Goal: Task Accomplishment & Management: Manage account settings

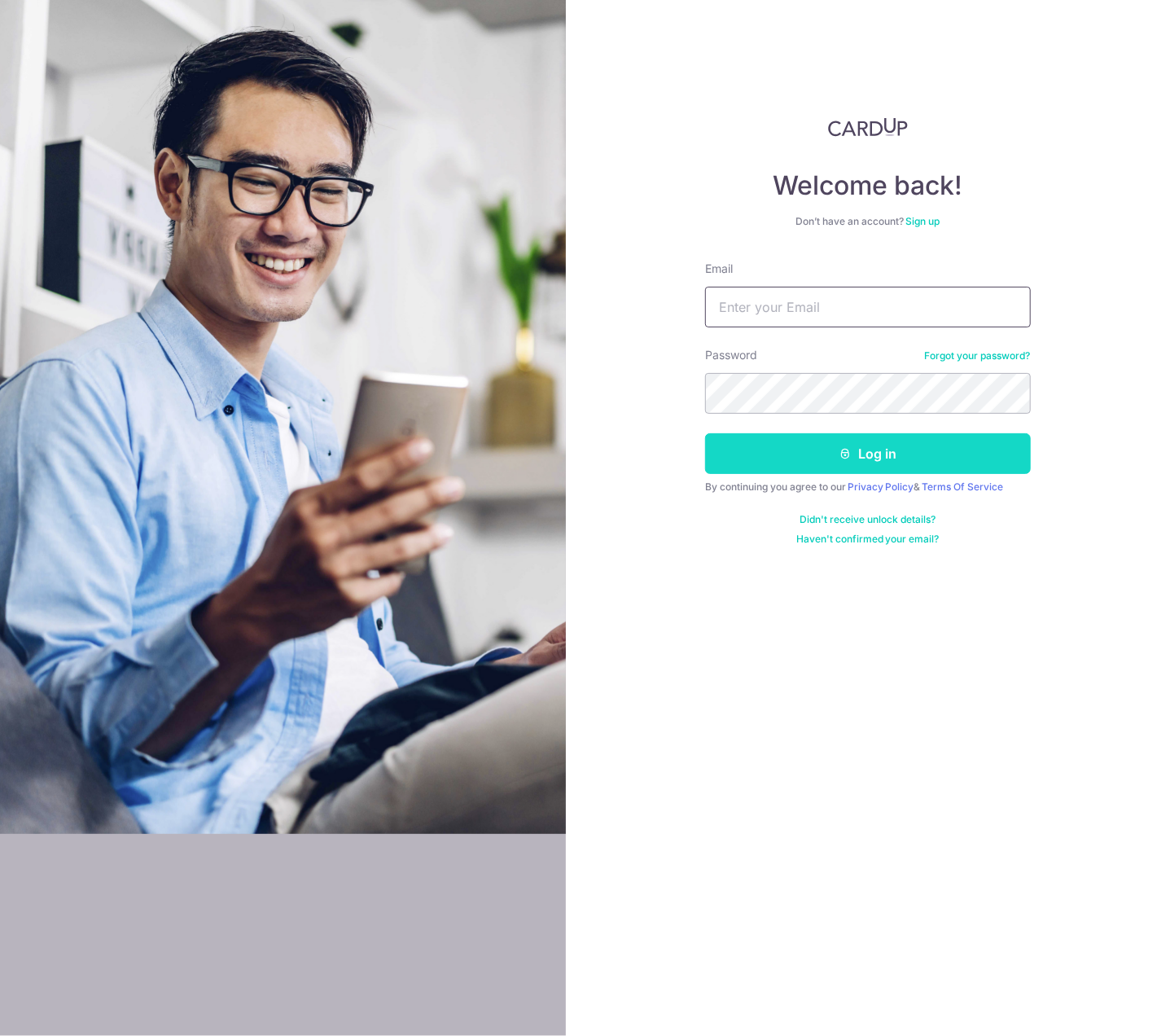
type input "[EMAIL_ADDRESS][DOMAIN_NAME]"
click at [877, 435] on button "Log in" at bounding box center [868, 453] width 325 height 40
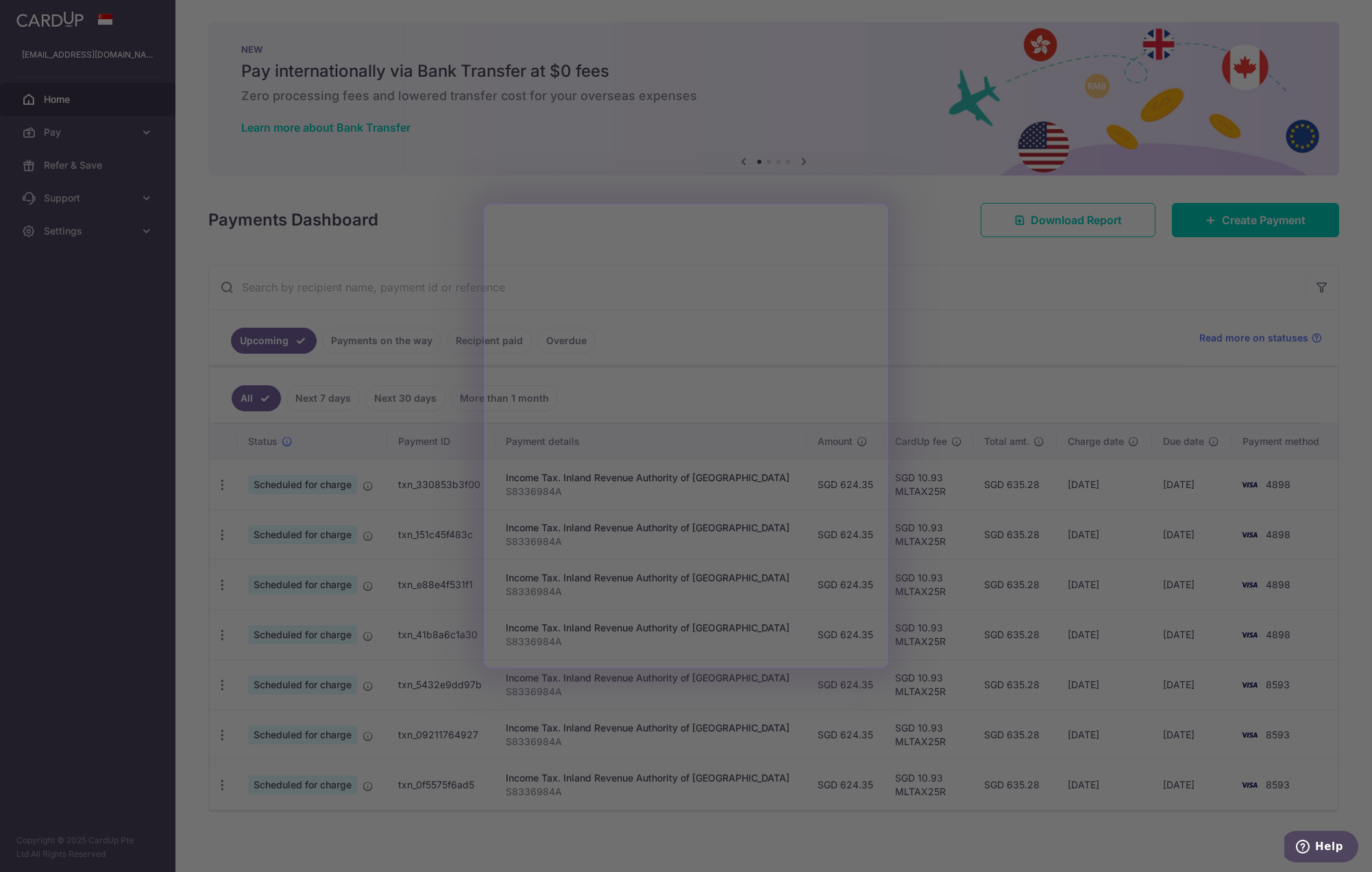
click at [945, 301] on div at bounding box center [692, 440] width 1385 height 881
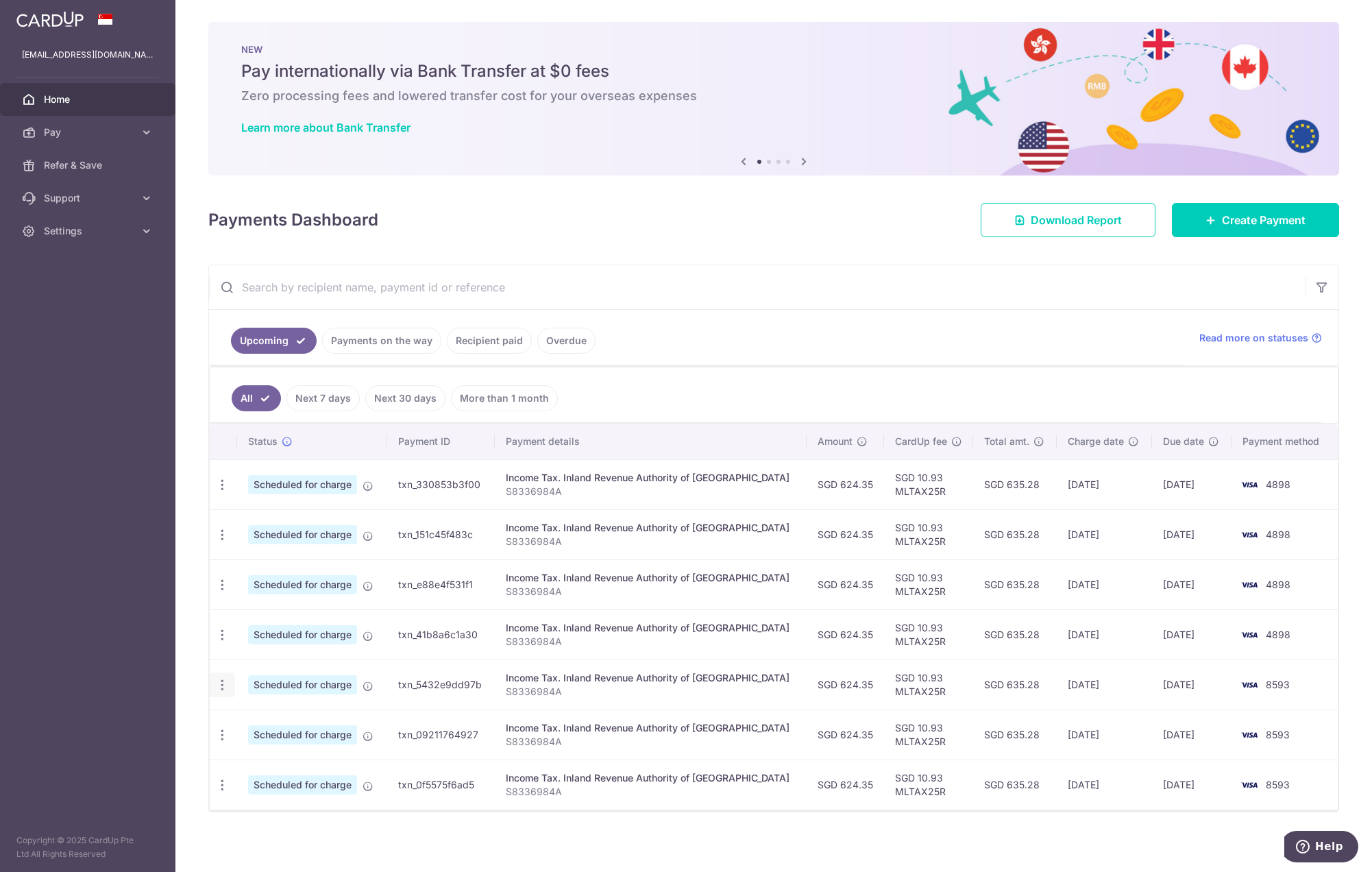
click at [221, 677] on icon "button" at bounding box center [222, 684] width 14 height 14
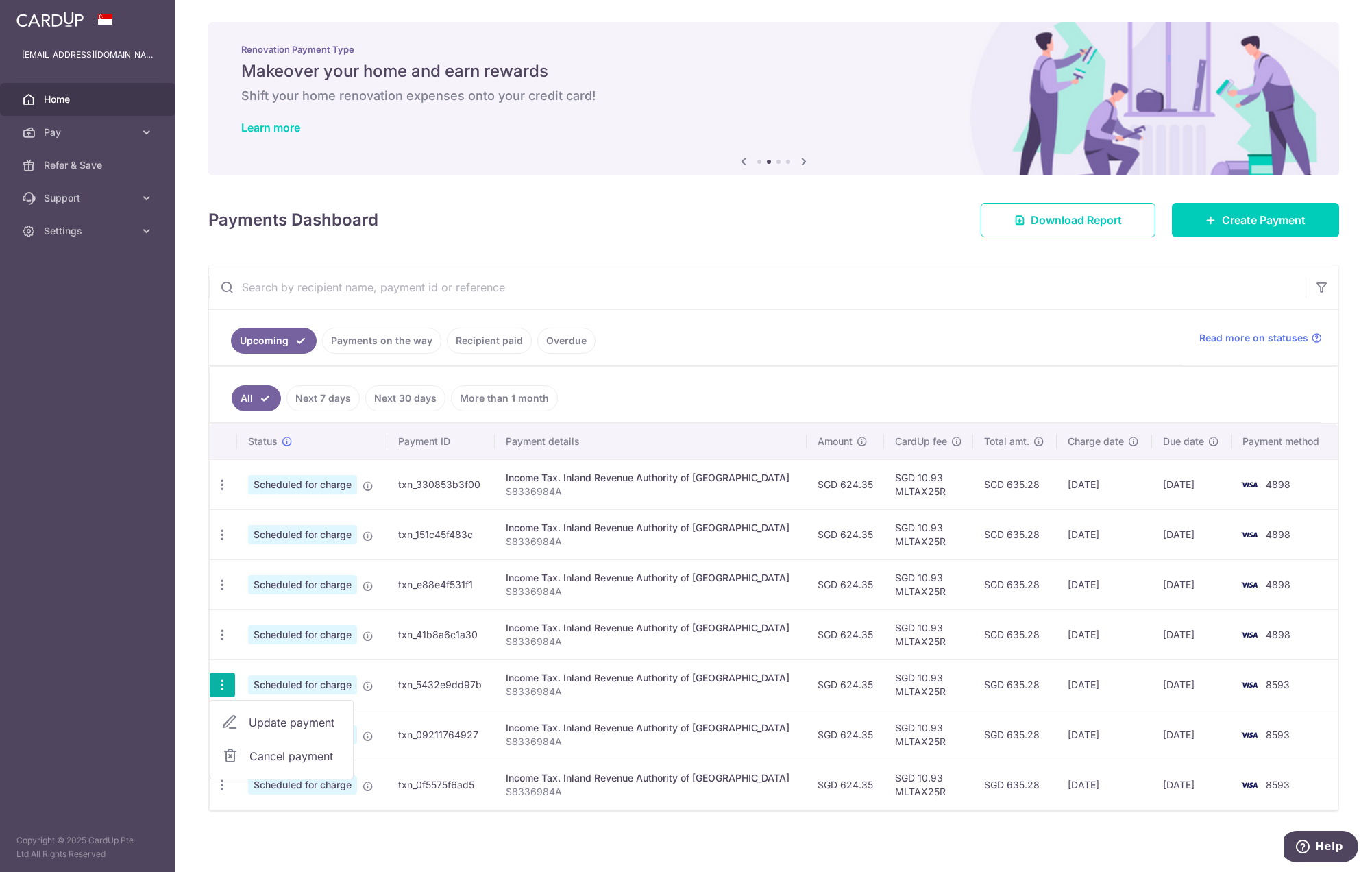
click at [279, 714] on span "Update payment" at bounding box center [295, 722] width 93 height 17
radio input "true"
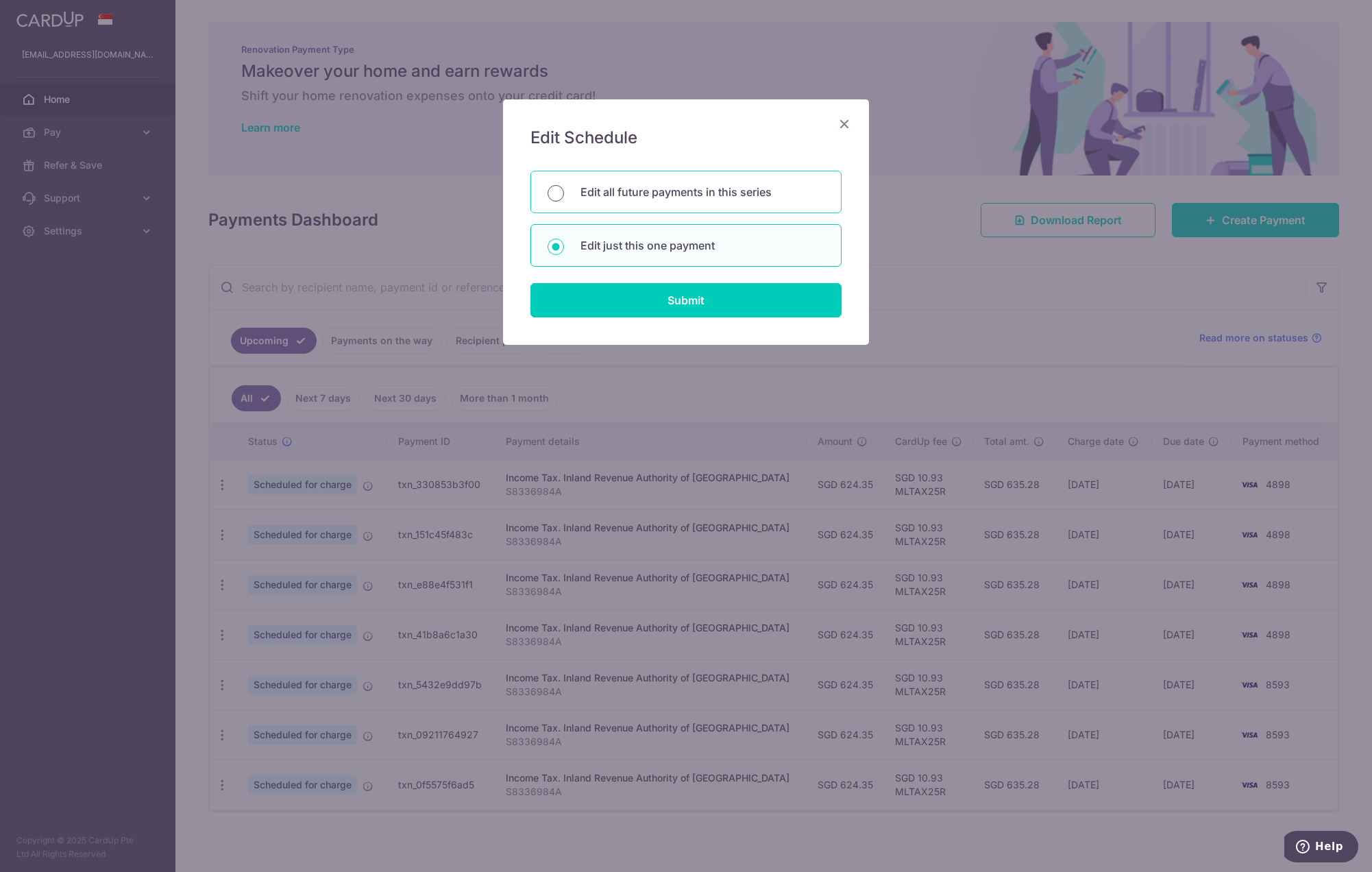
click at [554, 191] on input "Edit all future payments in this series" at bounding box center [555, 193] width 17 height 17
radio input "true"
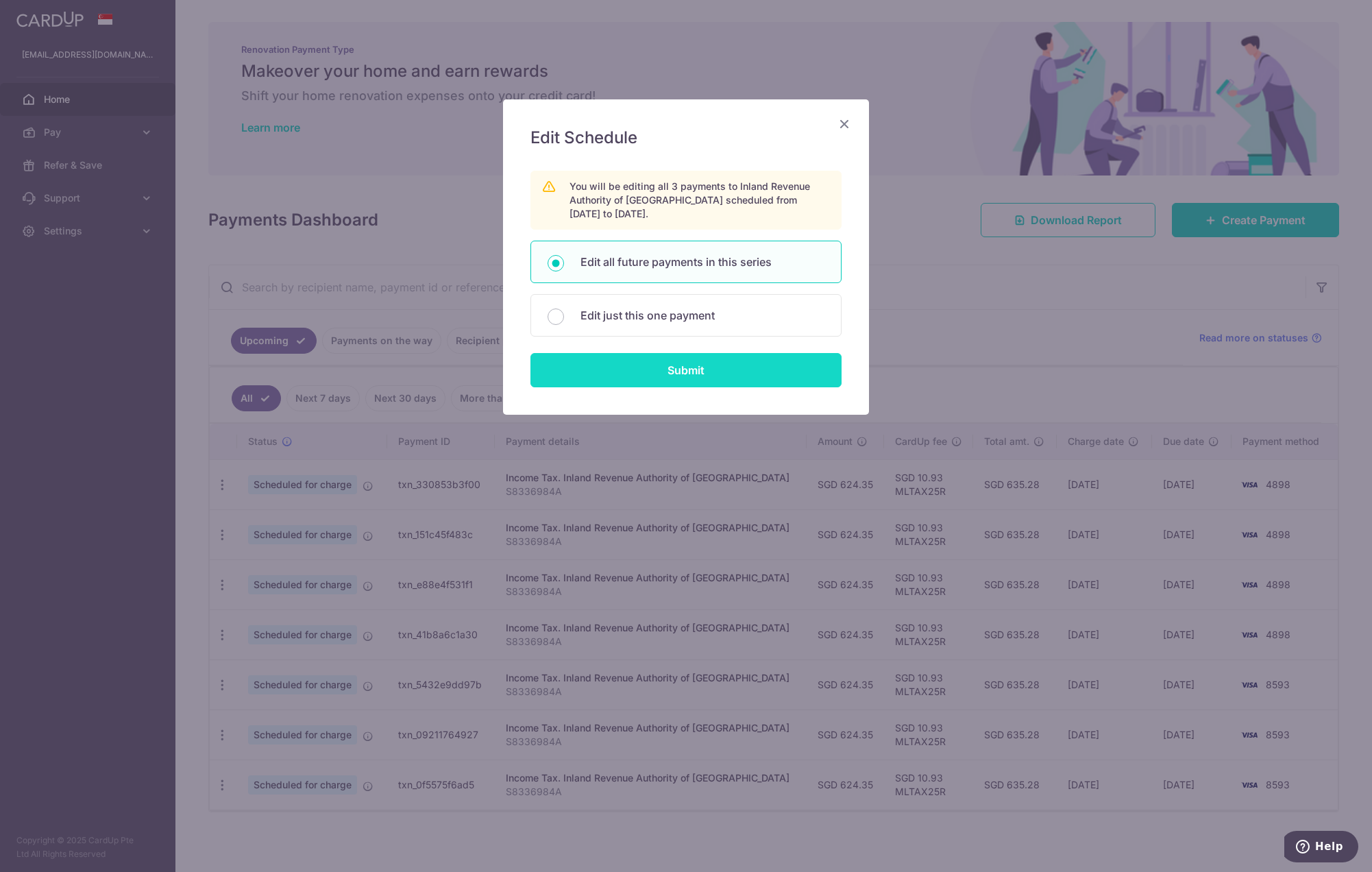
click at [706, 371] on input "Submit" at bounding box center [685, 370] width 311 height 34
radio input "true"
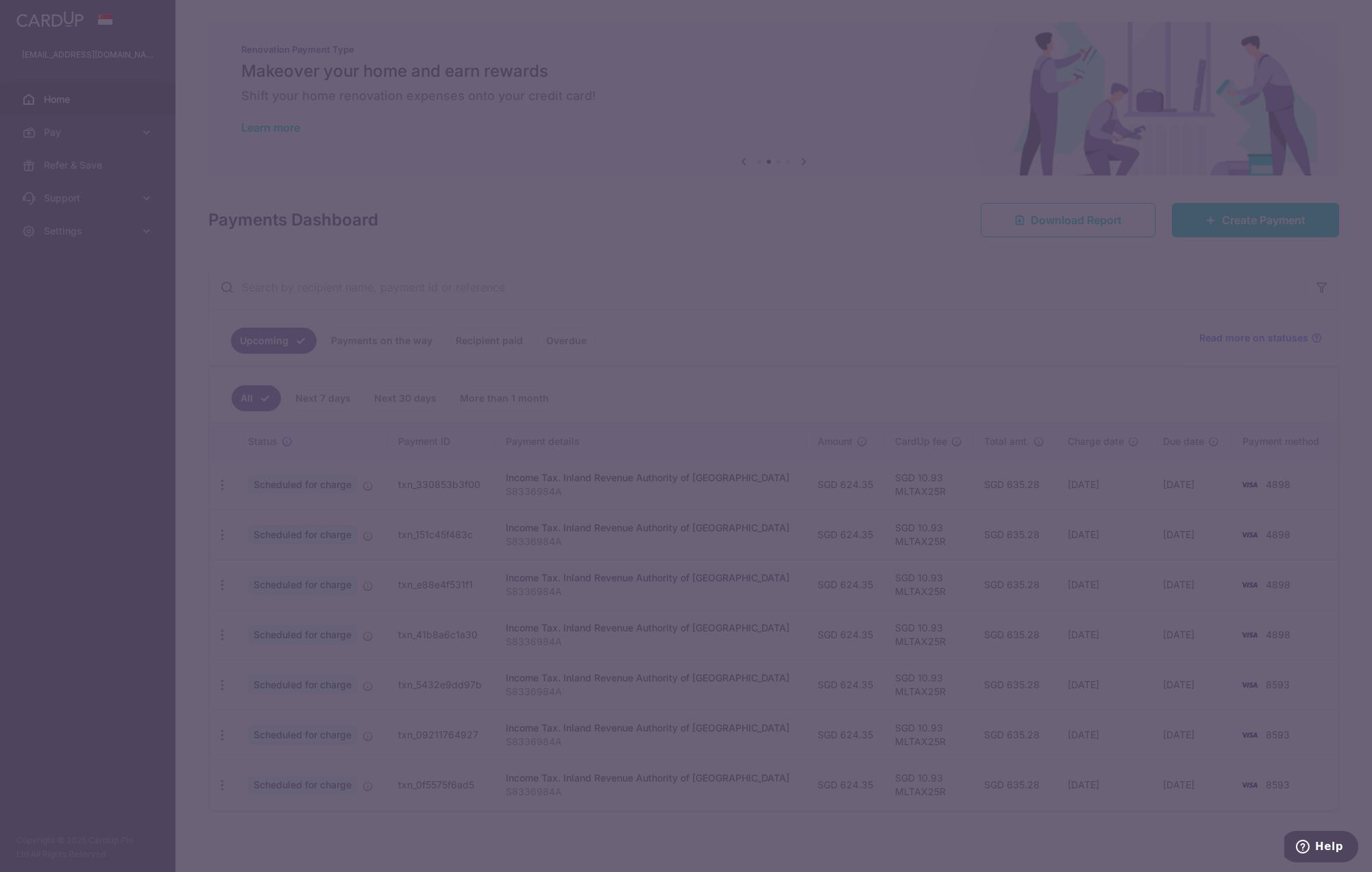
type input "624.35"
type input "S8336984A"
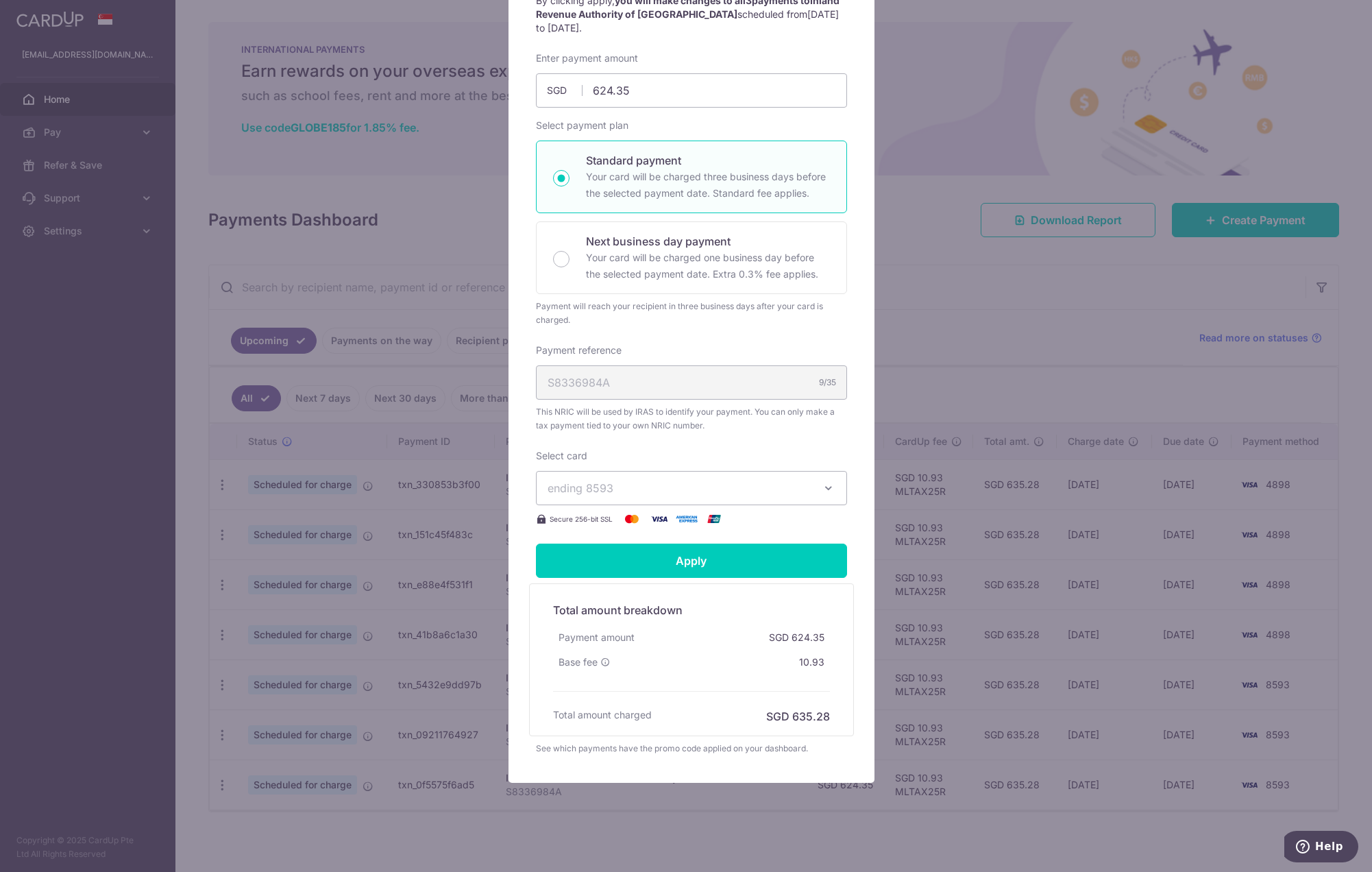
scroll to position [167, 0]
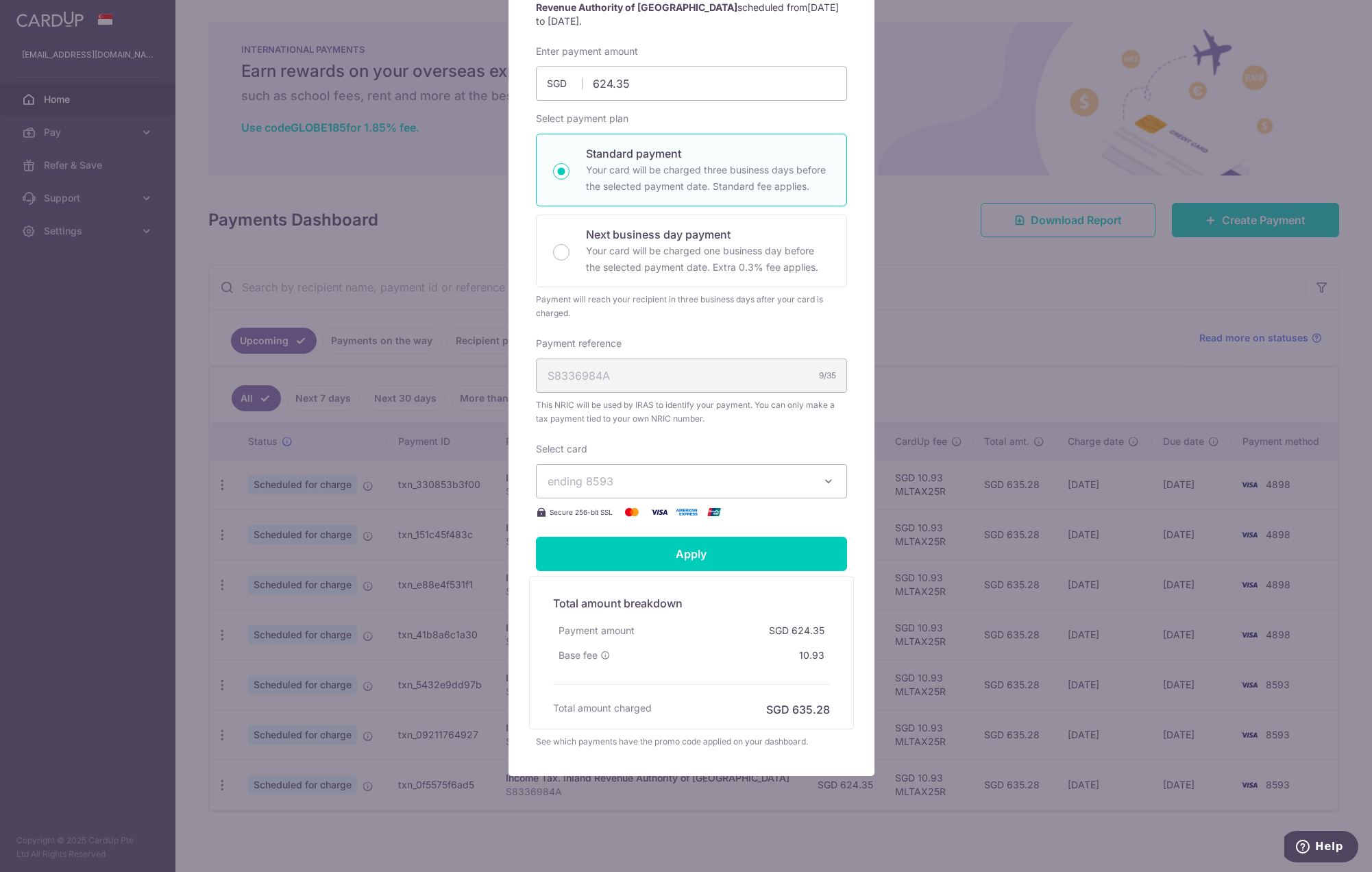
click at [699, 478] on span "ending 8593" at bounding box center [679, 481] width 263 height 17
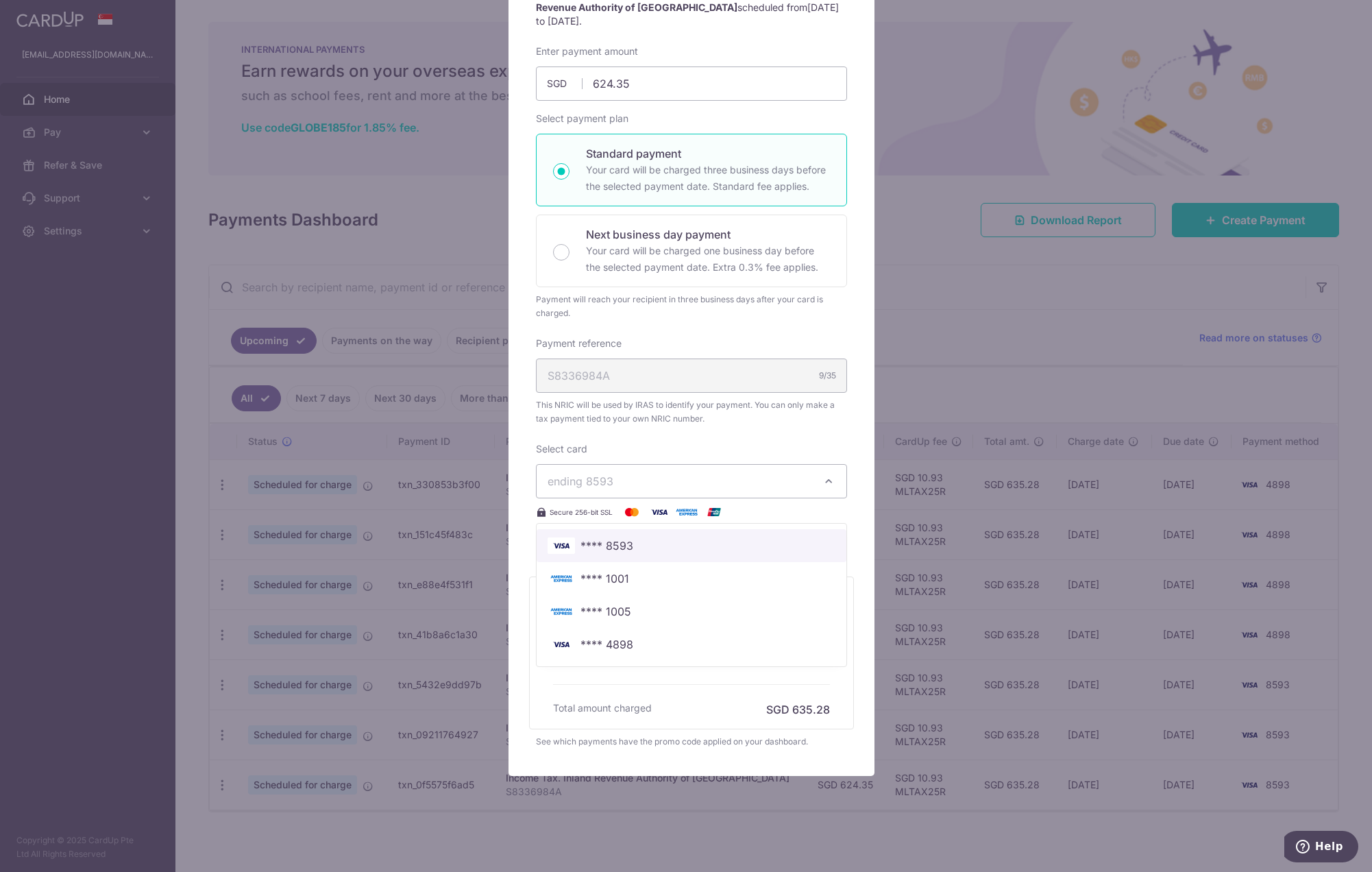
click at [608, 547] on span "**** 8593" at bounding box center [606, 545] width 53 height 17
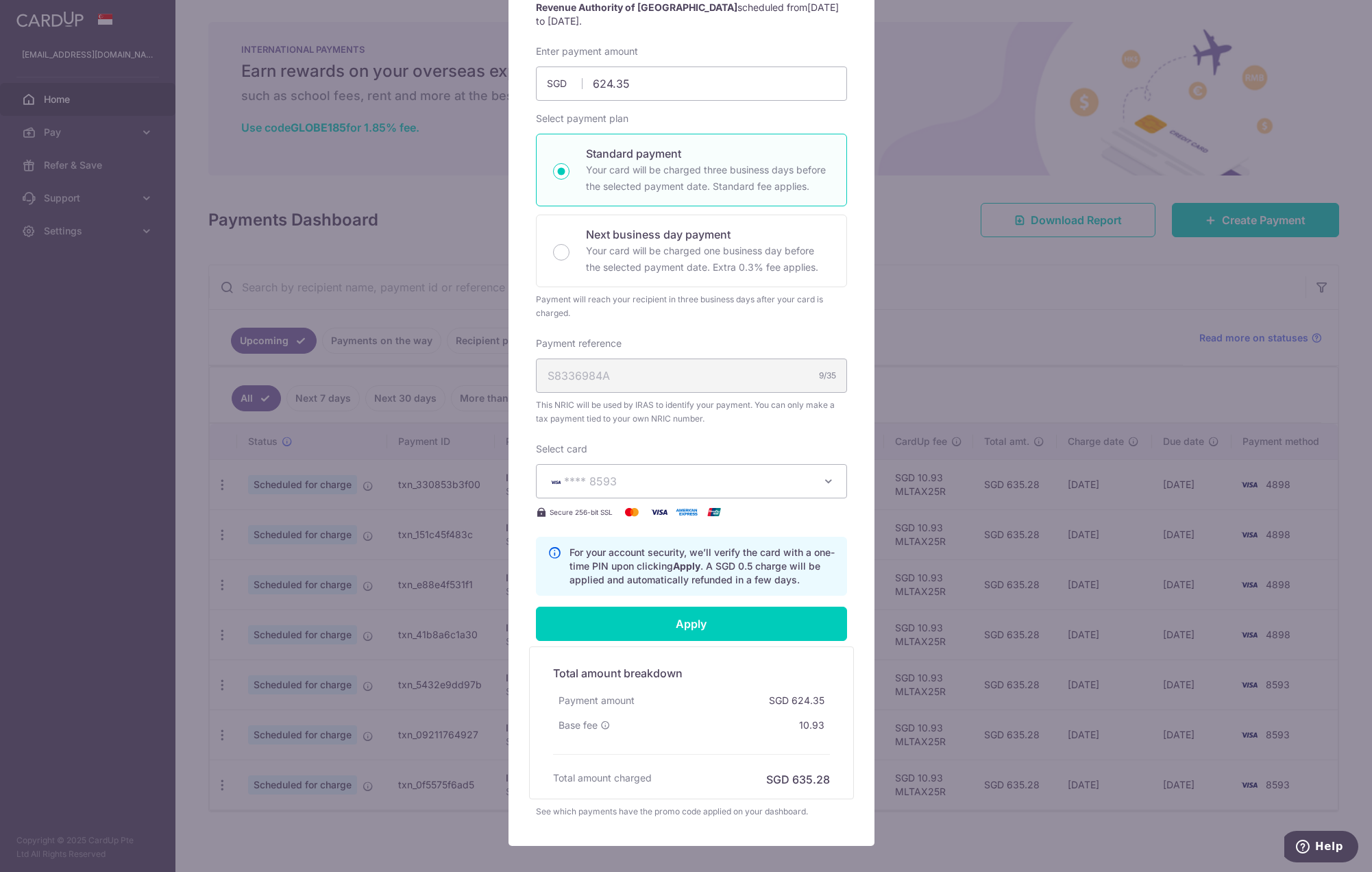
click at [984, 353] on div "Edit payment By clicking apply, you will make changes to all 3 payments to Inla…" at bounding box center [686, 436] width 1372 height 872
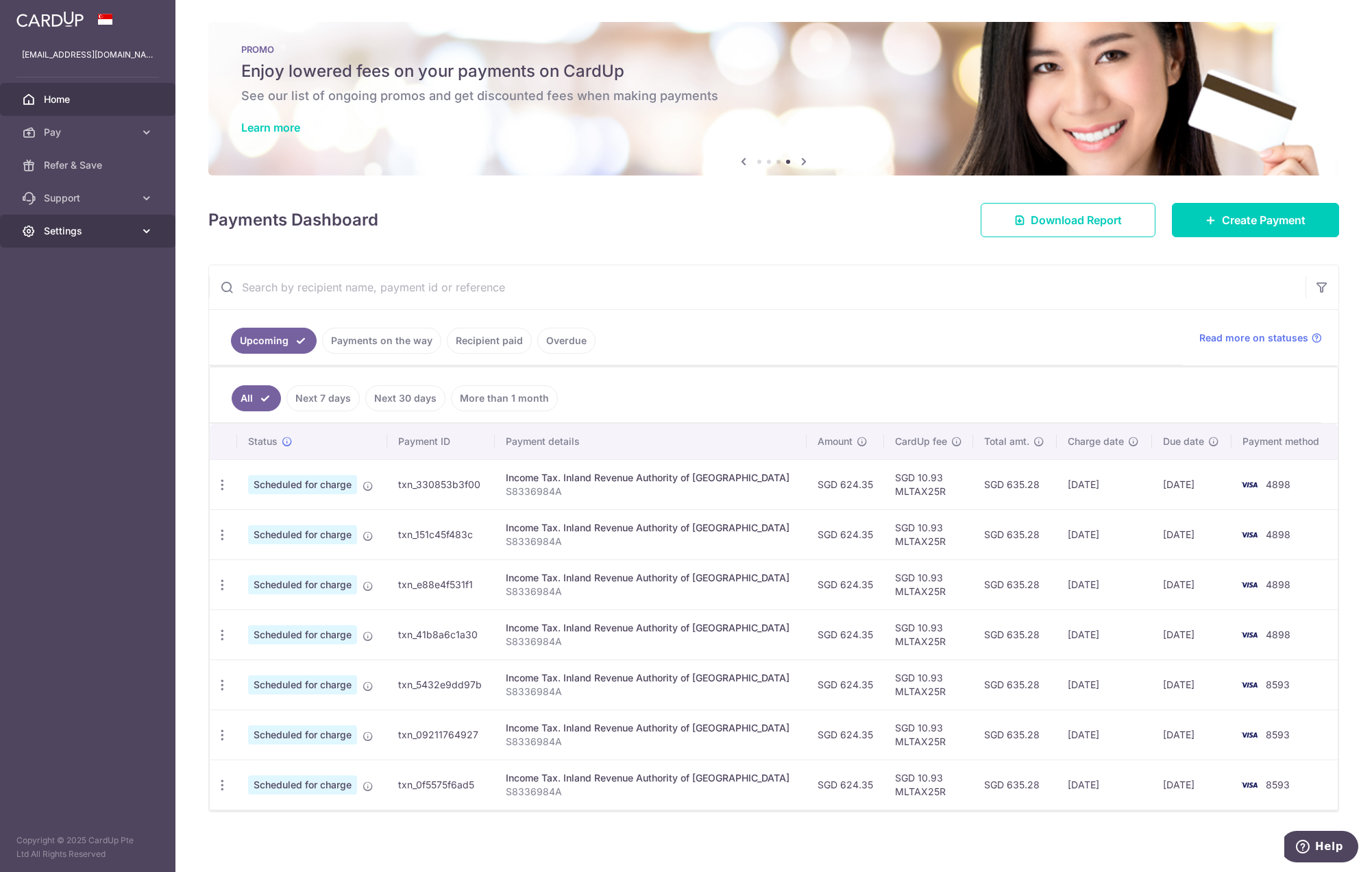
click at [69, 223] on link "Settings" at bounding box center [88, 231] width 176 height 33
click at [76, 197] on span "Support" at bounding box center [89, 198] width 90 height 13
click at [89, 136] on span "Pay" at bounding box center [89, 131] width 90 height 13
click at [71, 226] on span "Cards" at bounding box center [89, 230] width 90 height 13
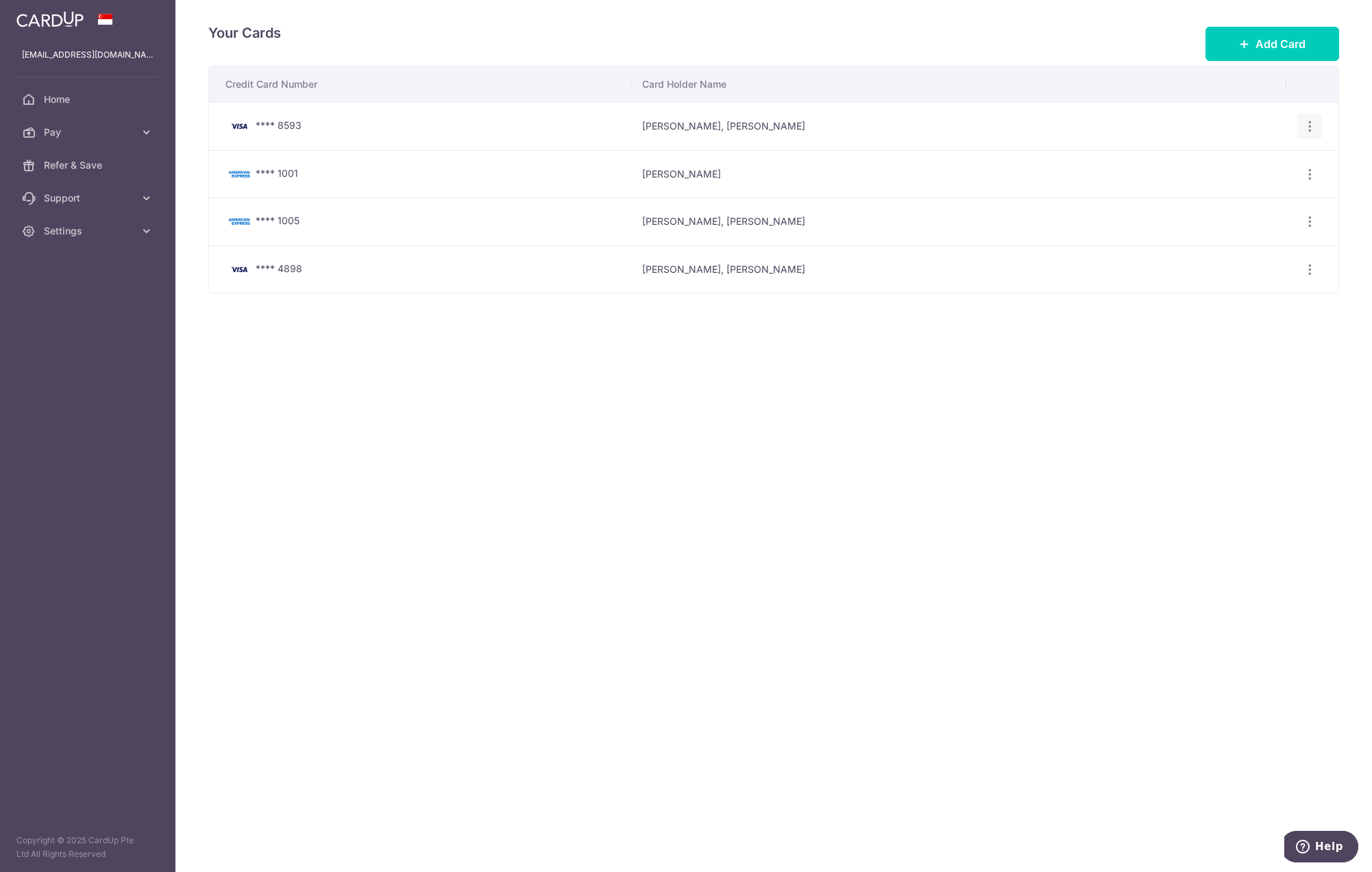
click at [984, 124] on icon "button" at bounding box center [1309, 127] width 14 height 14
click at [984, 157] on span "View/Edit" at bounding box center [1264, 164] width 93 height 17
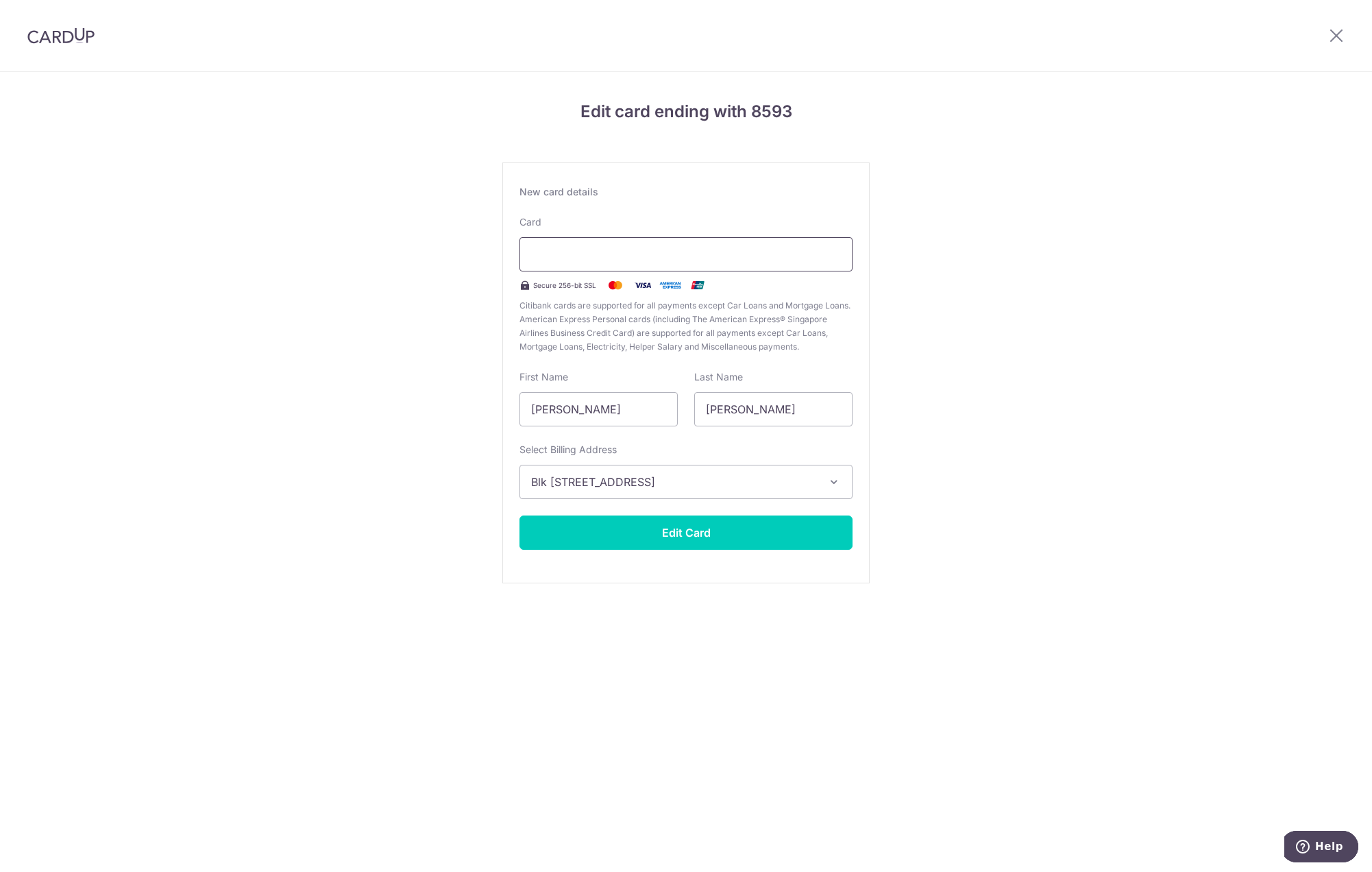
click at [616, 244] on div at bounding box center [685, 254] width 333 height 34
click at [984, 287] on div "Edit card ending with 8593 New card details Card Secure 256-bit SSL Citibank ca…" at bounding box center [686, 359] width 1372 height 575
click at [718, 535] on button "Edit Card" at bounding box center [685, 532] width 333 height 34
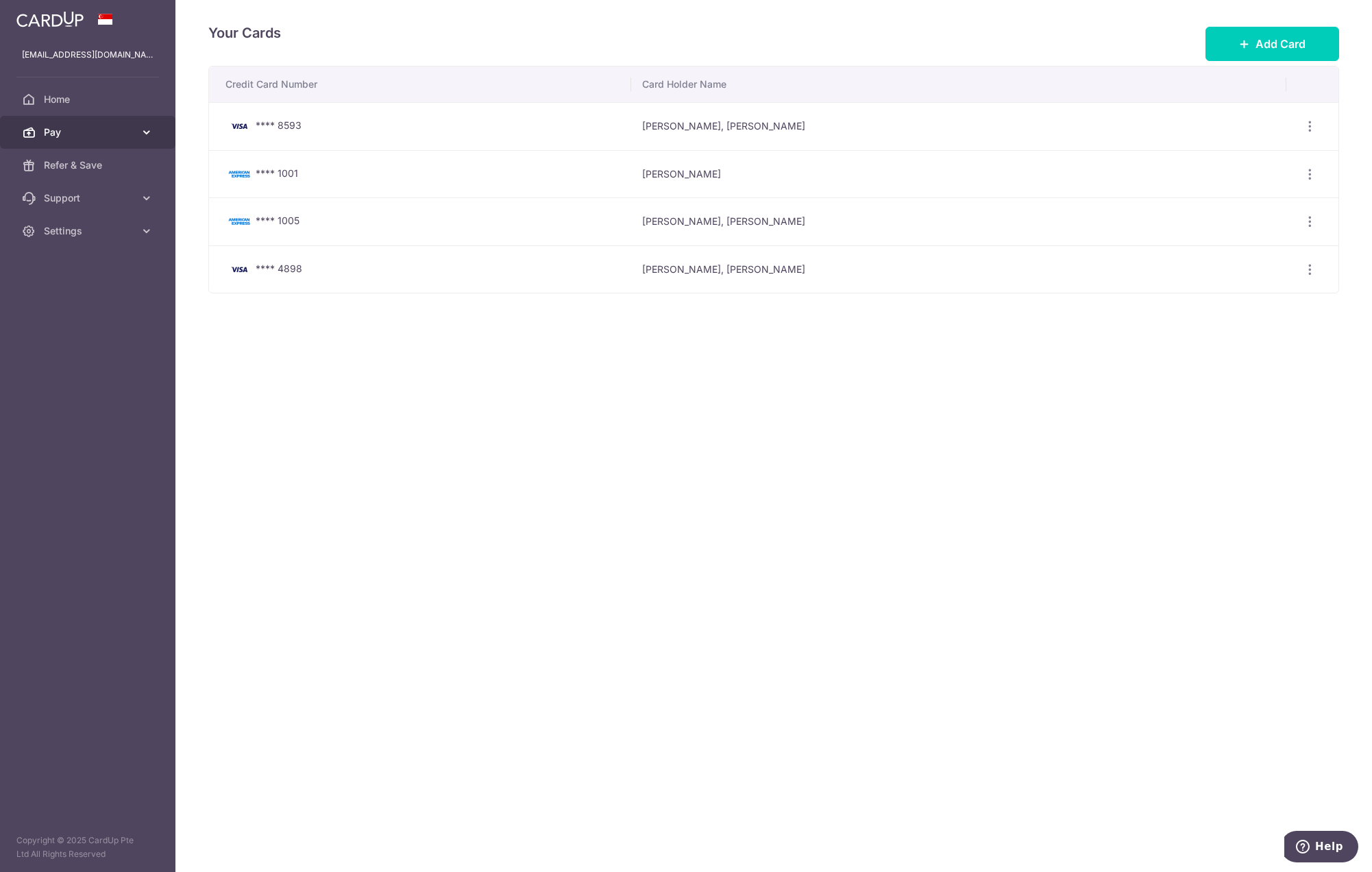
click at [59, 130] on span "Pay" at bounding box center [89, 131] width 90 height 13
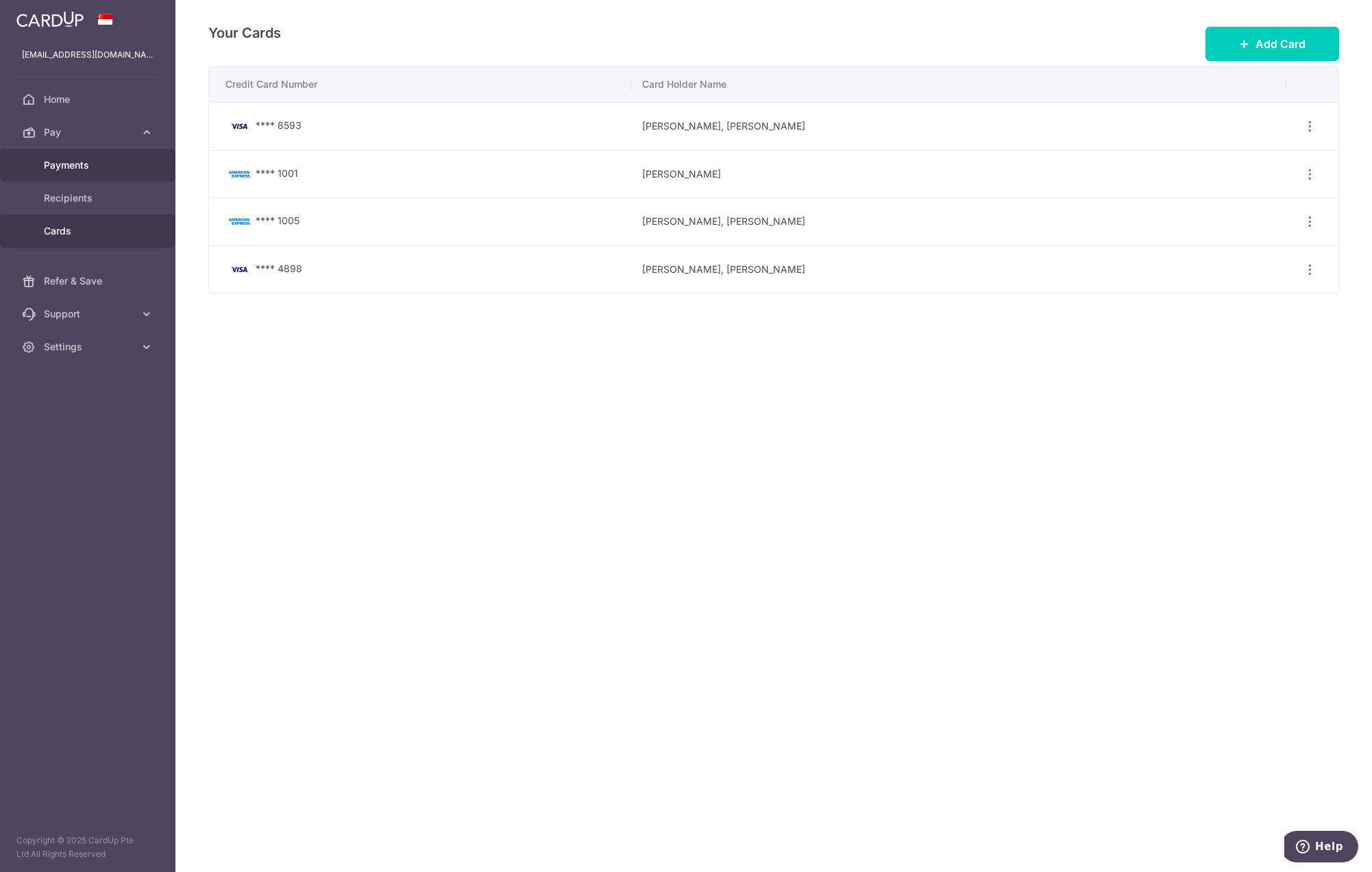
click at [79, 169] on span "Payments" at bounding box center [89, 165] width 90 height 13
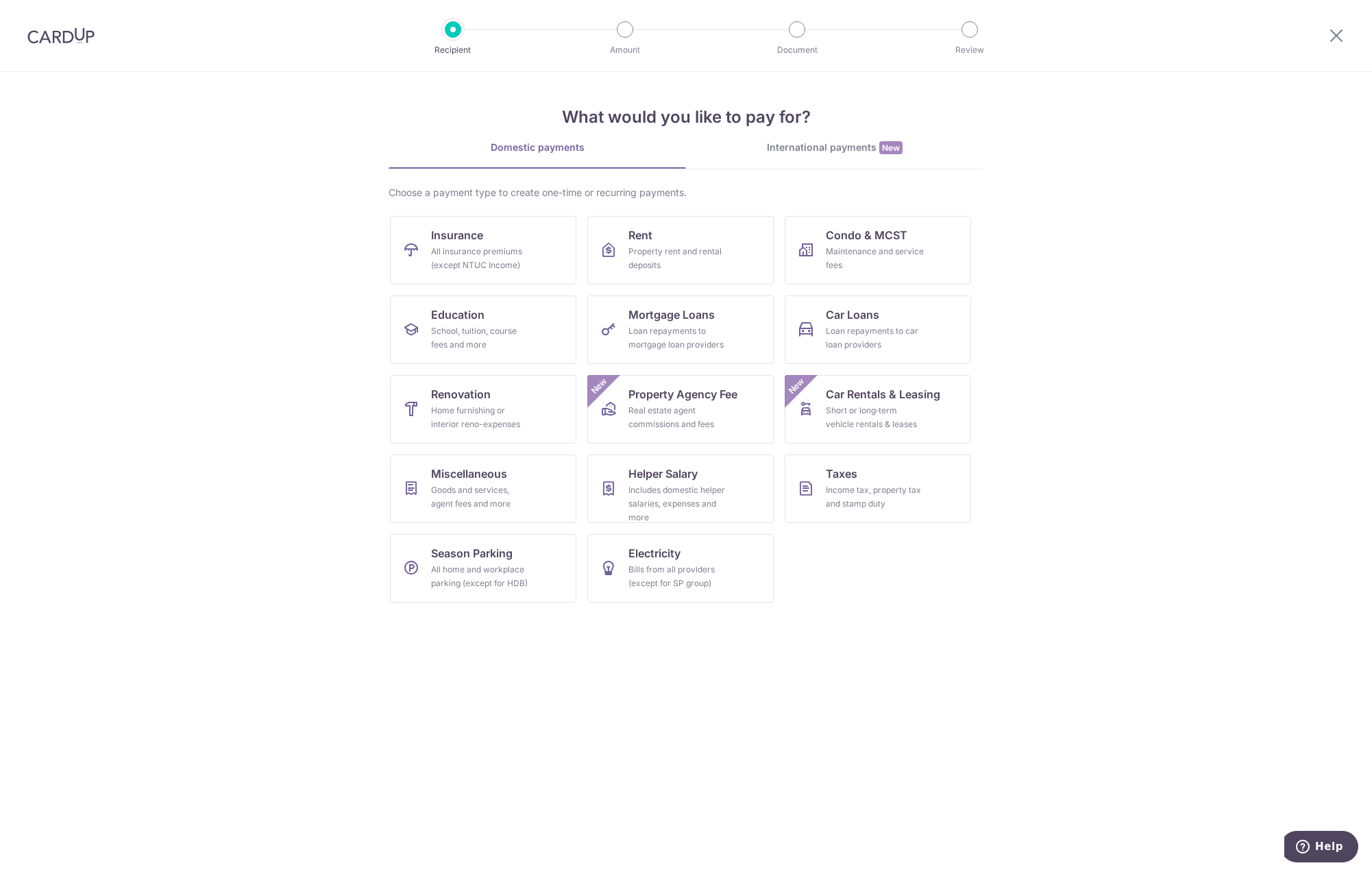
click at [66, 47] on div at bounding box center [61, 36] width 122 height 71
click at [74, 37] on img at bounding box center [61, 36] width 67 height 17
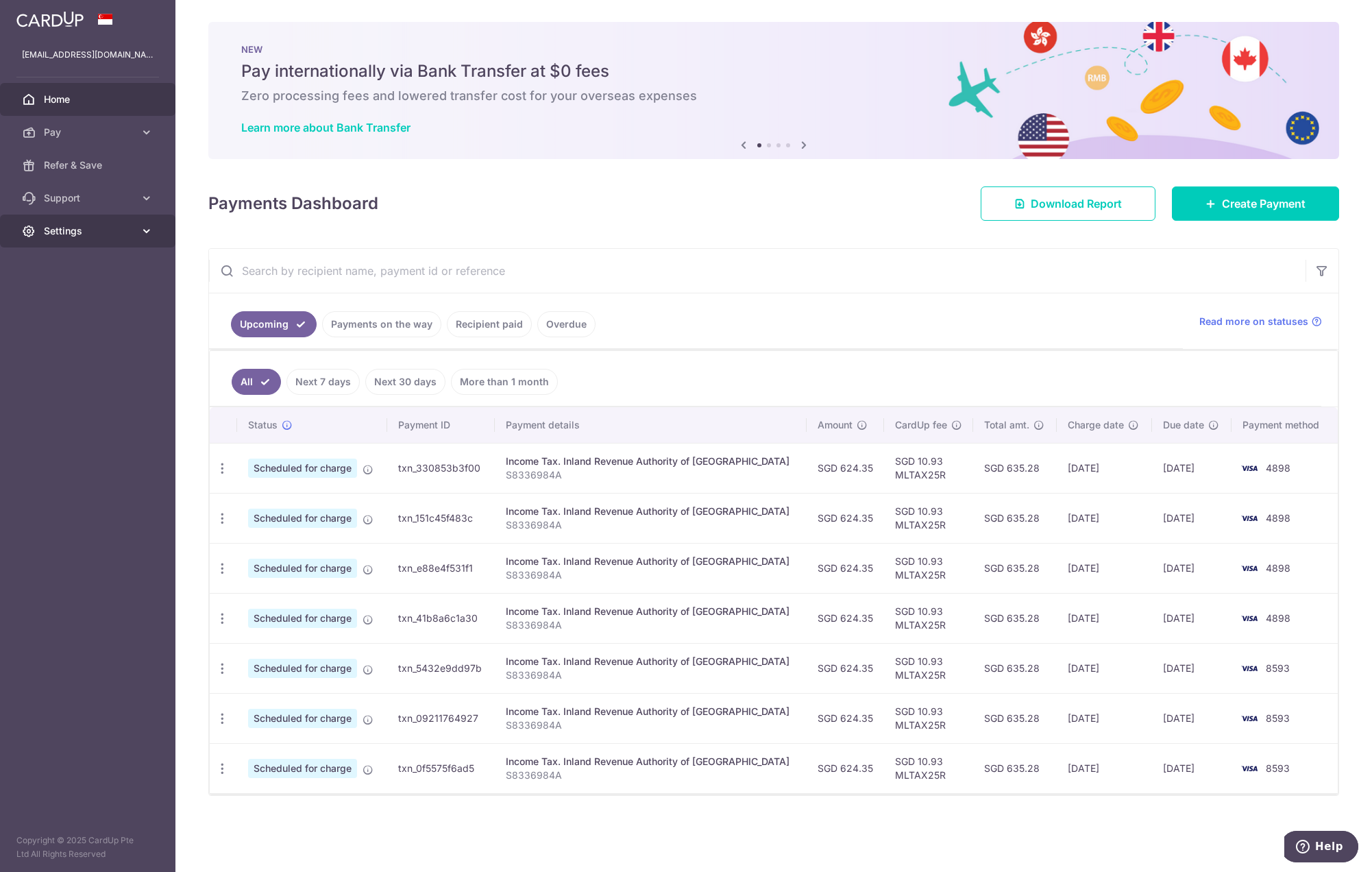
click at [71, 228] on span "Settings" at bounding box center [89, 230] width 90 height 13
click at [85, 300] on span "Logout" at bounding box center [89, 296] width 90 height 13
